Goal: Information Seeking & Learning: Learn about a topic

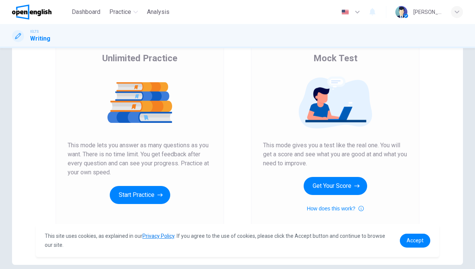
scroll to position [60, 0]
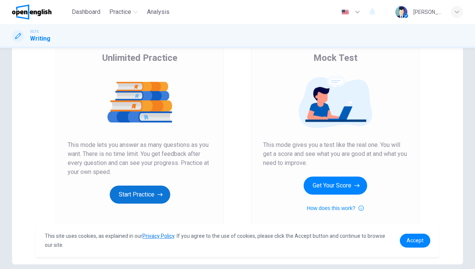
click at [144, 194] on button "Start Practice" at bounding box center [140, 195] width 61 height 18
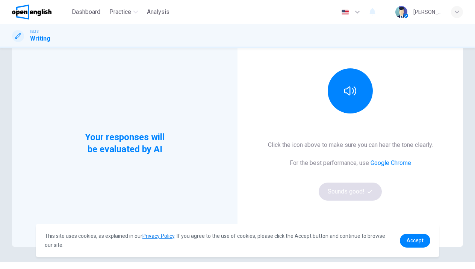
scroll to position [77, 0]
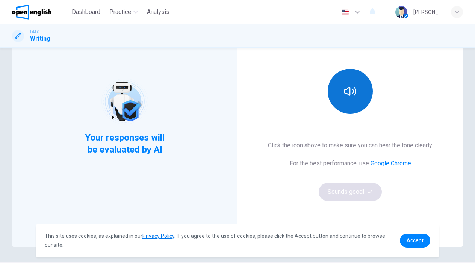
click at [353, 92] on icon "button" at bounding box center [350, 91] width 12 height 12
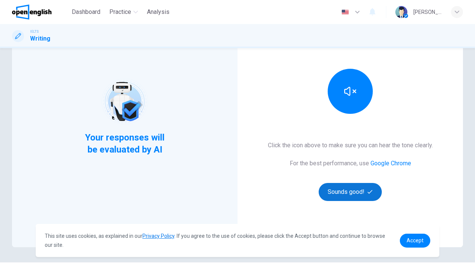
click at [359, 187] on button "Sounds good!" at bounding box center [350, 192] width 63 height 18
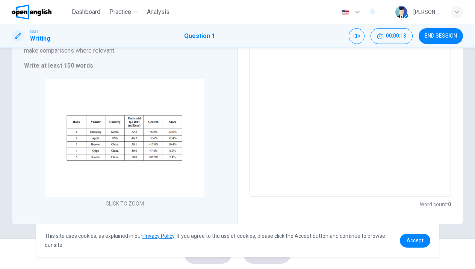
scroll to position [101, 0]
click at [447, 30] on button "END SESSION" at bounding box center [441, 36] width 44 height 16
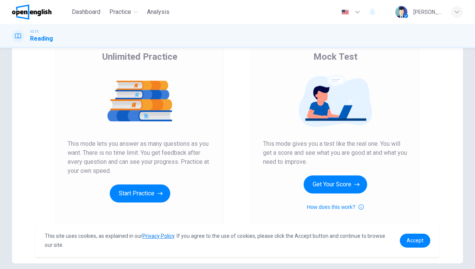
scroll to position [73, 0]
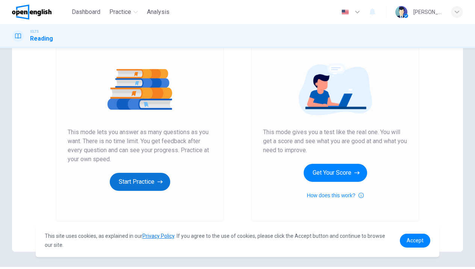
click at [130, 186] on button "Start Practice" at bounding box center [140, 182] width 61 height 18
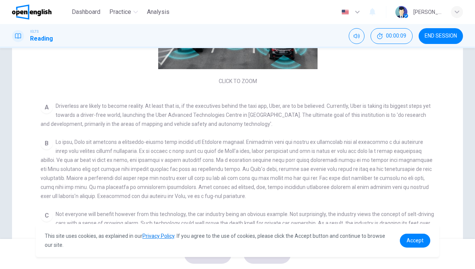
scroll to position [179, 0]
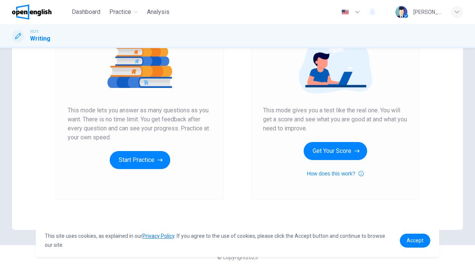
scroll to position [94, 0]
click at [138, 160] on button "Start Practice" at bounding box center [140, 160] width 61 height 18
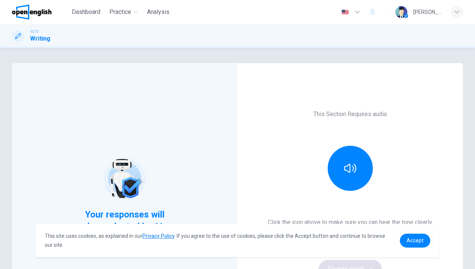
scroll to position [48, 0]
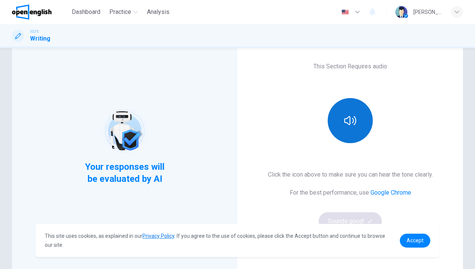
click at [345, 132] on button "button" at bounding box center [350, 120] width 45 height 45
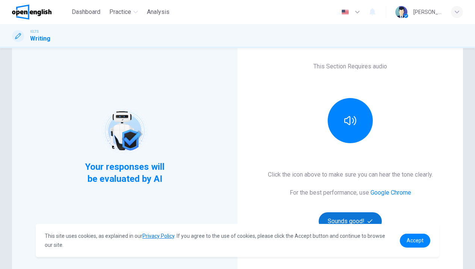
click at [363, 216] on button "Sounds good!" at bounding box center [350, 221] width 63 height 18
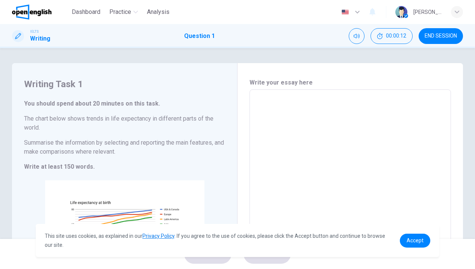
scroll to position [0, 0]
click at [446, 33] on span "END SESSION" at bounding box center [441, 36] width 32 height 6
